Goal: Find specific page/section: Find specific page/section

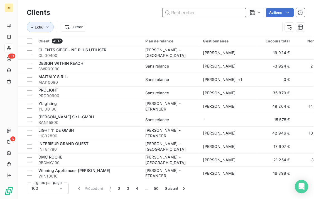
click at [228, 12] on input "text" at bounding box center [205, 12] width 84 height 9
paste input "CHE95629"
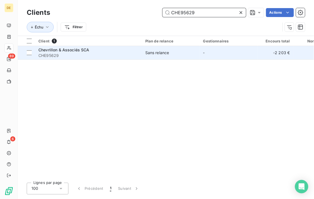
type input "CHE95629"
click at [109, 52] on div "Chevrillon & Associés SCA" at bounding box center [88, 50] width 100 height 6
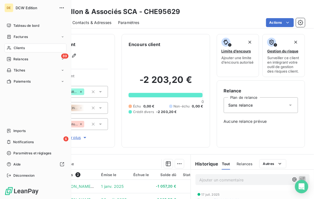
click at [15, 45] on div "Clients" at bounding box center [35, 47] width 62 height 9
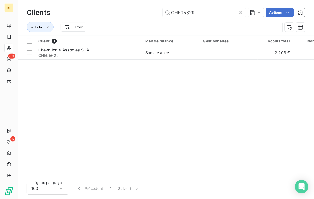
click at [240, 13] on icon at bounding box center [241, 13] width 6 height 6
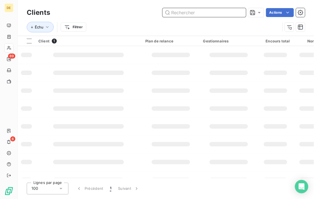
click at [214, 13] on input "text" at bounding box center [205, 12] width 84 height 9
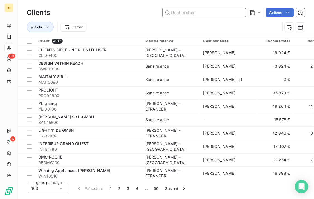
paste input "CL000280"
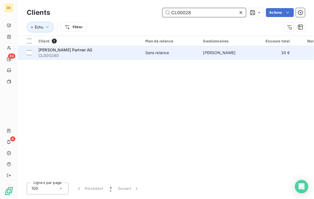
type input "CL00028"
click at [148, 50] on div "Sans relance" at bounding box center [157, 53] width 24 height 6
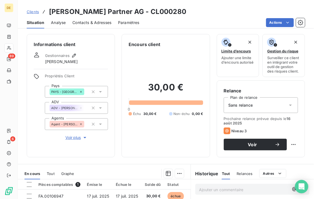
click at [80, 108] on icon at bounding box center [81, 108] width 2 height 2
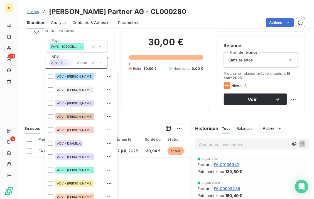
scroll to position [58, 0]
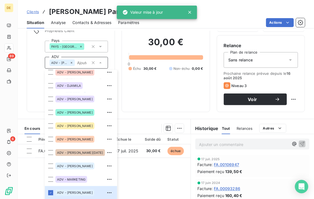
click at [70, 61] on icon at bounding box center [71, 62] width 3 height 3
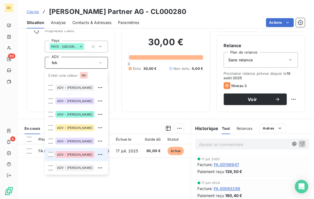
click at [55, 155] on li "ADV - [PERSON_NAME]" at bounding box center [76, 154] width 63 height 13
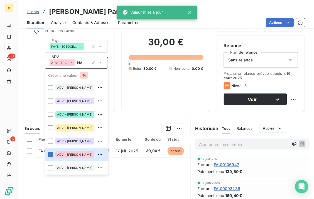
type input "NA"
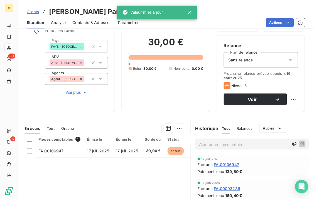
click at [116, 105] on div "Informations client Gestionnaires [PERSON_NAME] Propriétés Client Pays PAYS - […" at bounding box center [166, 50] width 296 height 123
click at [241, 58] on span "Sans relance" at bounding box center [241, 60] width 25 height 6
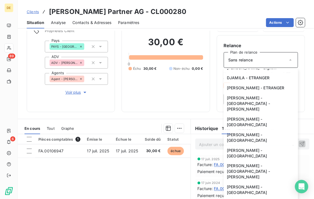
scroll to position [153, 0]
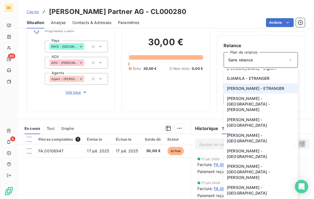
click at [239, 91] on span "[PERSON_NAME] - ETRANGER" at bounding box center [256, 89] width 58 height 6
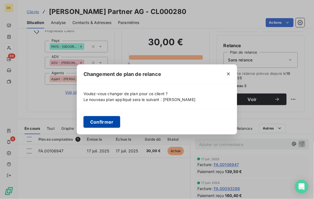
click at [96, 125] on button "Confirmer" at bounding box center [102, 122] width 37 height 12
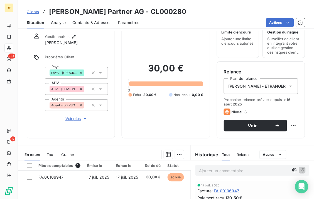
scroll to position [0, 0]
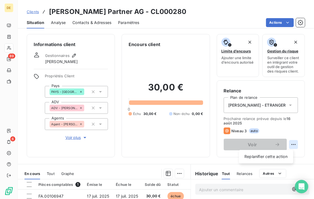
click at [289, 145] on html "DE 89 6 Clients [PERSON_NAME] Partner AG - CL000280 Situation Analyse Contacts …" at bounding box center [157, 99] width 314 height 199
click at [274, 157] on div "Replanifier cette action" at bounding box center [266, 156] width 50 height 9
select select "8"
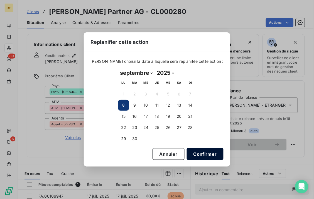
click at [198, 153] on button "Confirmer" at bounding box center [205, 154] width 37 height 12
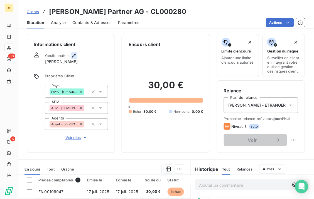
click at [74, 55] on icon "button" at bounding box center [74, 56] width 6 height 6
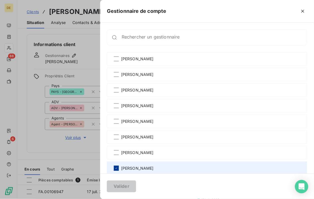
click at [117, 168] on icon at bounding box center [116, 167] width 3 height 3
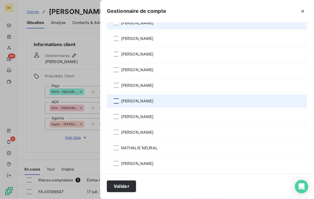
scroll to position [70, 0]
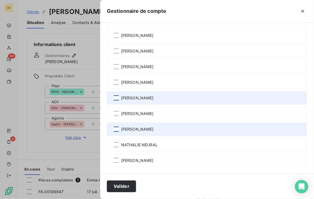
click at [115, 130] on div at bounding box center [116, 128] width 5 height 5
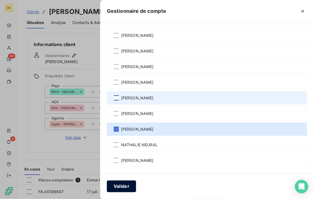
click at [117, 189] on button "Valider" at bounding box center [121, 186] width 29 height 12
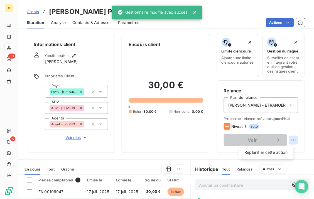
click at [290, 140] on html "DE 88 6 Clients [PERSON_NAME] Partner AG - CL000280 Situation Analyse Contacts …" at bounding box center [157, 99] width 314 height 199
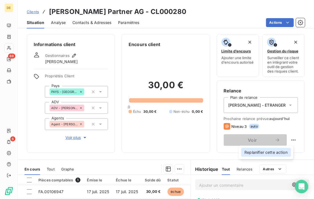
click at [266, 150] on div "Replanifier cette action" at bounding box center [266, 152] width 50 height 9
select select "8"
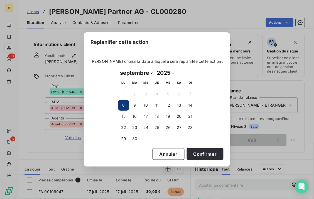
click at [126, 104] on button "8" at bounding box center [123, 104] width 11 height 11
click at [122, 108] on button "8" at bounding box center [123, 104] width 11 height 11
click at [189, 152] on button "Confirmer" at bounding box center [205, 154] width 37 height 12
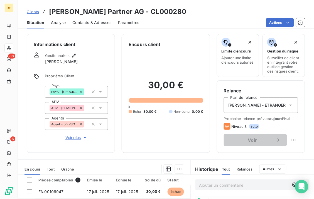
click at [79, 137] on span "Voir plus" at bounding box center [76, 138] width 22 height 6
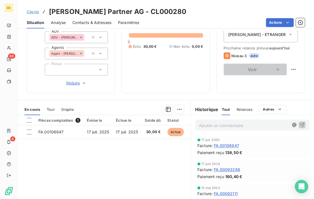
scroll to position [70, 0]
click at [227, 123] on p "Ajouter un commentaire ﻿" at bounding box center [244, 125] width 90 height 7
click at [291, 121] on button "button" at bounding box center [294, 124] width 7 height 7
click at [300, 125] on icon "button" at bounding box center [303, 125] width 6 height 6
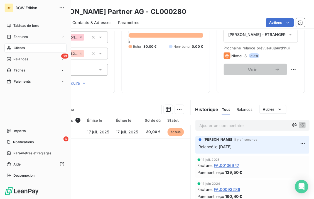
click at [16, 48] on span "Clients" at bounding box center [19, 47] width 11 height 5
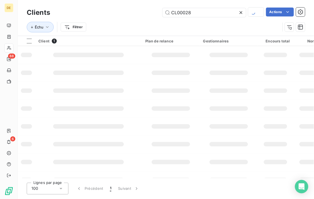
click at [243, 13] on icon at bounding box center [241, 13] width 6 height 6
click at [196, 11] on input "text" at bounding box center [205, 12] width 84 height 9
paste input "CL000880"
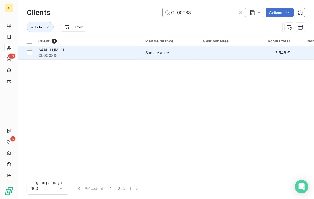
type input "CL00088"
click at [167, 52] on div "Sans relance" at bounding box center [157, 53] width 24 height 6
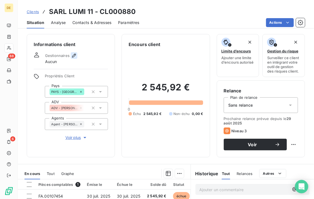
click at [72, 55] on icon "button" at bounding box center [74, 56] width 6 height 6
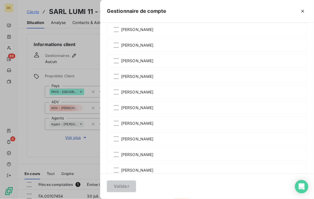
scroll to position [38, 0]
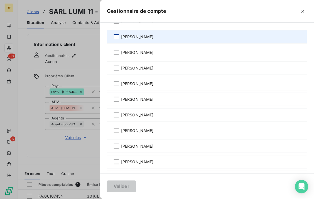
click at [116, 37] on div at bounding box center [116, 36] width 5 height 5
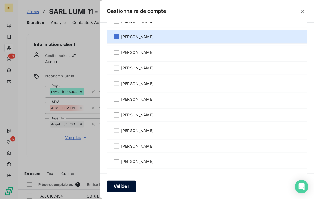
click at [116, 187] on button "Valider" at bounding box center [121, 186] width 29 height 12
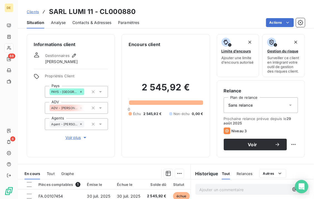
click at [244, 102] on span "Sans relance" at bounding box center [241, 105] width 25 height 6
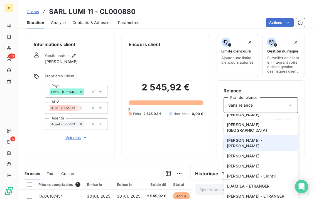
scroll to position [92, 0]
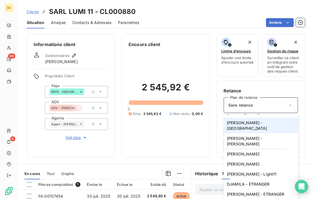
click at [263, 133] on li "[PERSON_NAME] - [GEOGRAPHIC_DATA]" at bounding box center [261, 126] width 74 height 16
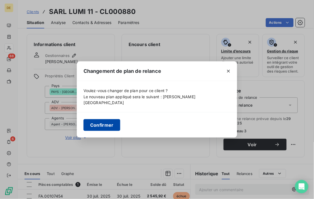
click at [104, 122] on button "Confirmer" at bounding box center [102, 125] width 37 height 12
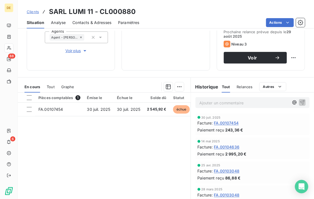
scroll to position [87, 0]
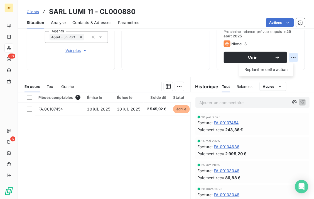
click at [290, 57] on html "DE 88 6 Clients SARL LUMI 11 - CL000880 Situation Analyse Contacts & Adresses P…" at bounding box center [157, 99] width 314 height 199
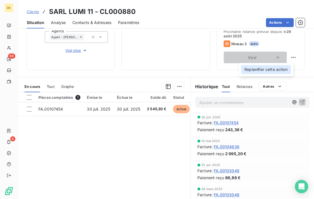
click at [268, 67] on div "Replanifier cette action" at bounding box center [266, 69] width 50 height 9
select select "8"
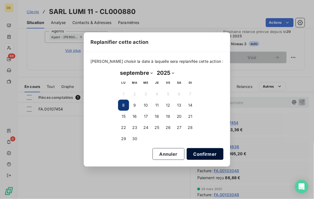
click at [191, 154] on button "Confirmer" at bounding box center [205, 154] width 37 height 12
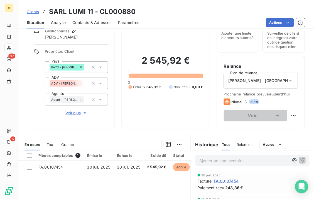
scroll to position [26, 0]
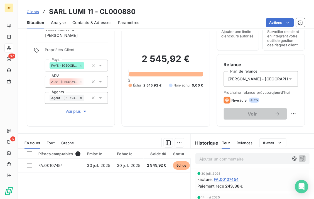
click at [199, 157] on p "Ajouter un commentaire ﻿" at bounding box center [244, 158] width 90 height 7
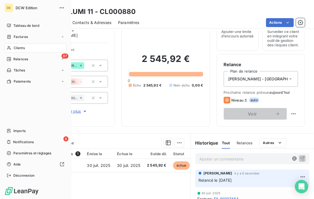
click at [10, 49] on icon at bounding box center [9, 48] width 5 height 4
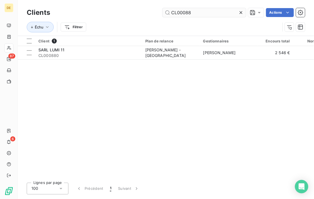
click at [226, 11] on input "CL00088" at bounding box center [205, 12] width 84 height 9
click at [226, 11] on input "CL009380" at bounding box center [205, 12] width 84 height 9
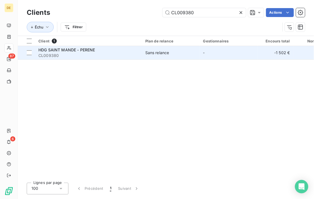
type input "CL009380"
click at [158, 48] on td "Sans relance" at bounding box center [171, 52] width 58 height 13
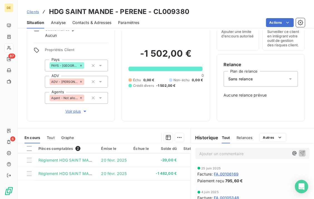
scroll to position [24, 0]
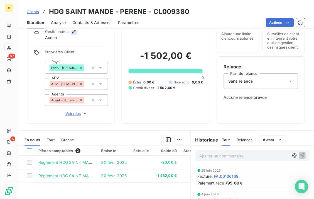
click at [73, 32] on icon "button" at bounding box center [74, 32] width 6 height 6
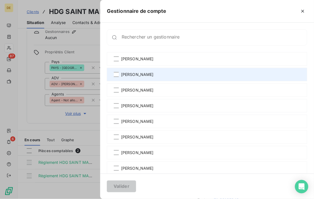
click at [113, 72] on div "[PERSON_NAME]" at bounding box center [207, 74] width 201 height 13
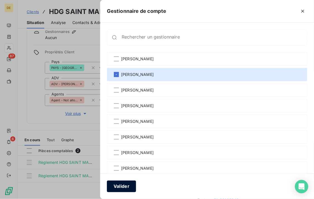
click at [120, 185] on button "Valider" at bounding box center [121, 186] width 29 height 12
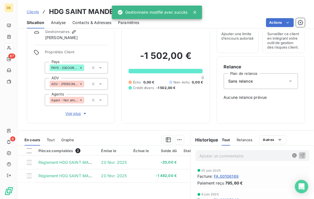
click at [249, 85] on div "Sans relance" at bounding box center [261, 81] width 74 height 16
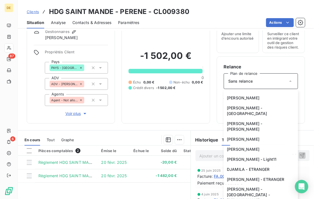
scroll to position [93, 0]
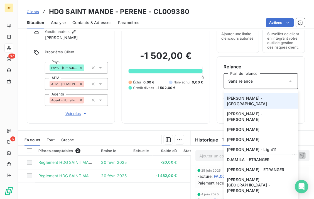
click at [243, 109] on li "[PERSON_NAME] - [GEOGRAPHIC_DATA]" at bounding box center [261, 101] width 74 height 16
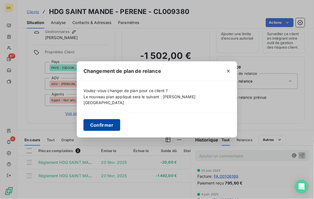
click at [108, 120] on button "Confirmer" at bounding box center [102, 125] width 37 height 12
